Goal: Transaction & Acquisition: Purchase product/service

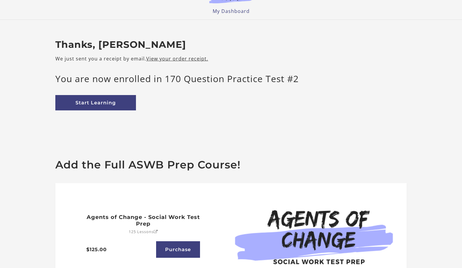
scroll to position [9, 0]
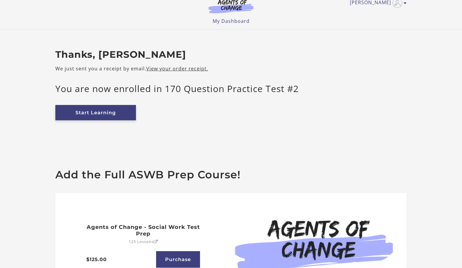
click at [103, 108] on link "Start Learning" at bounding box center [95, 112] width 81 height 15
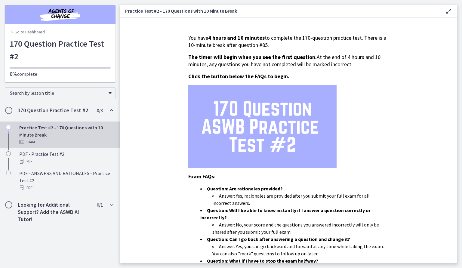
scroll to position [139, 0]
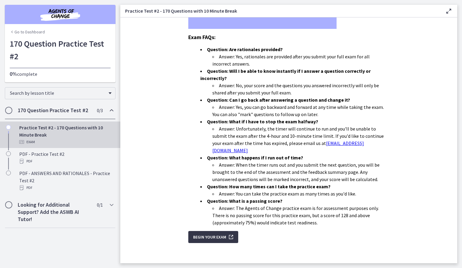
click at [210, 233] on span "Begin Your Exam" at bounding box center [209, 236] width 33 height 7
